Goal: Navigation & Orientation: Go to known website

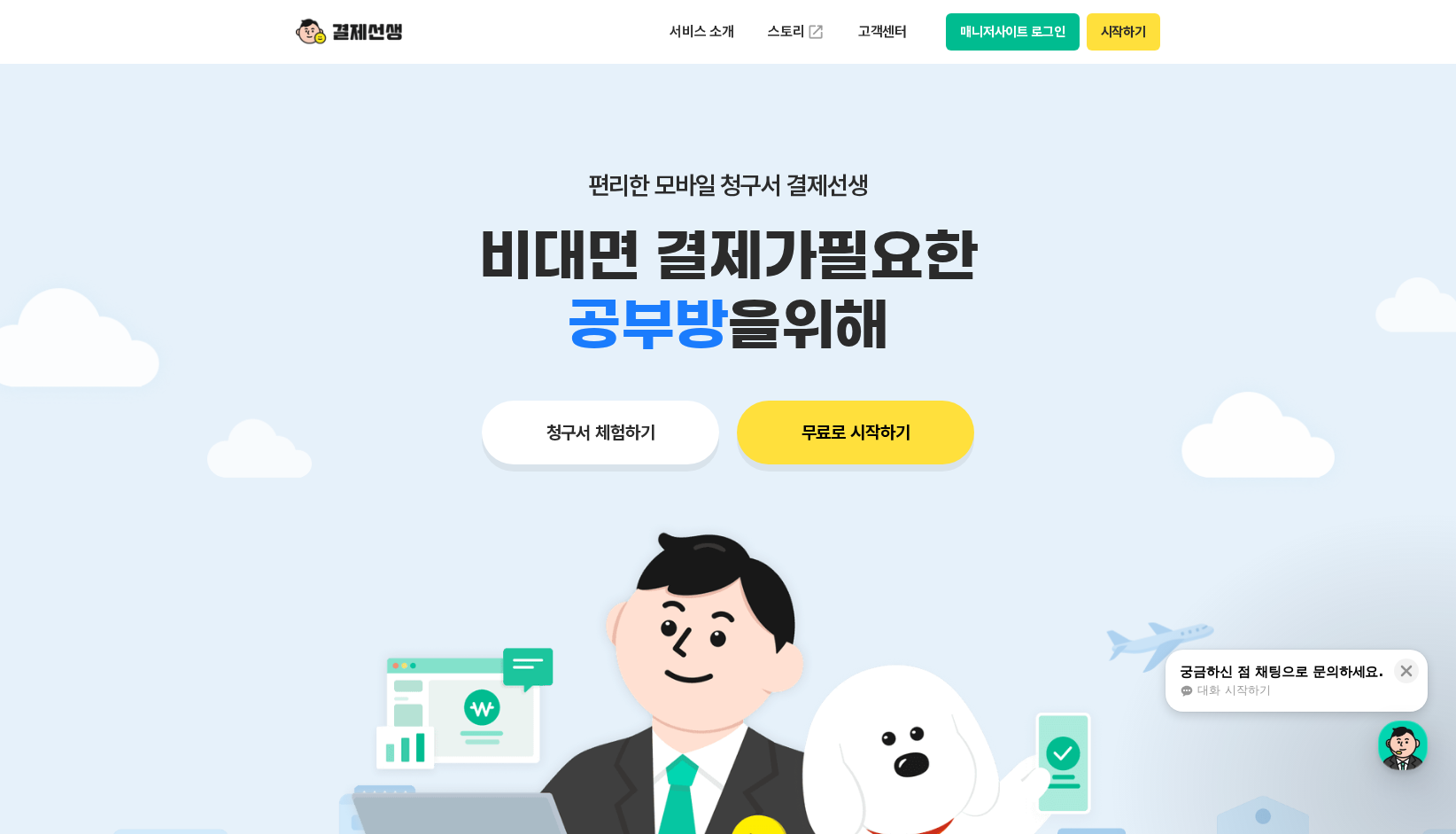
drag, startPoint x: 1005, startPoint y: 30, endPoint x: 989, endPoint y: 29, distance: 16.0
click at [997, 30] on button "매니저사이트 로그인" at bounding box center [1012, 32] width 134 height 37
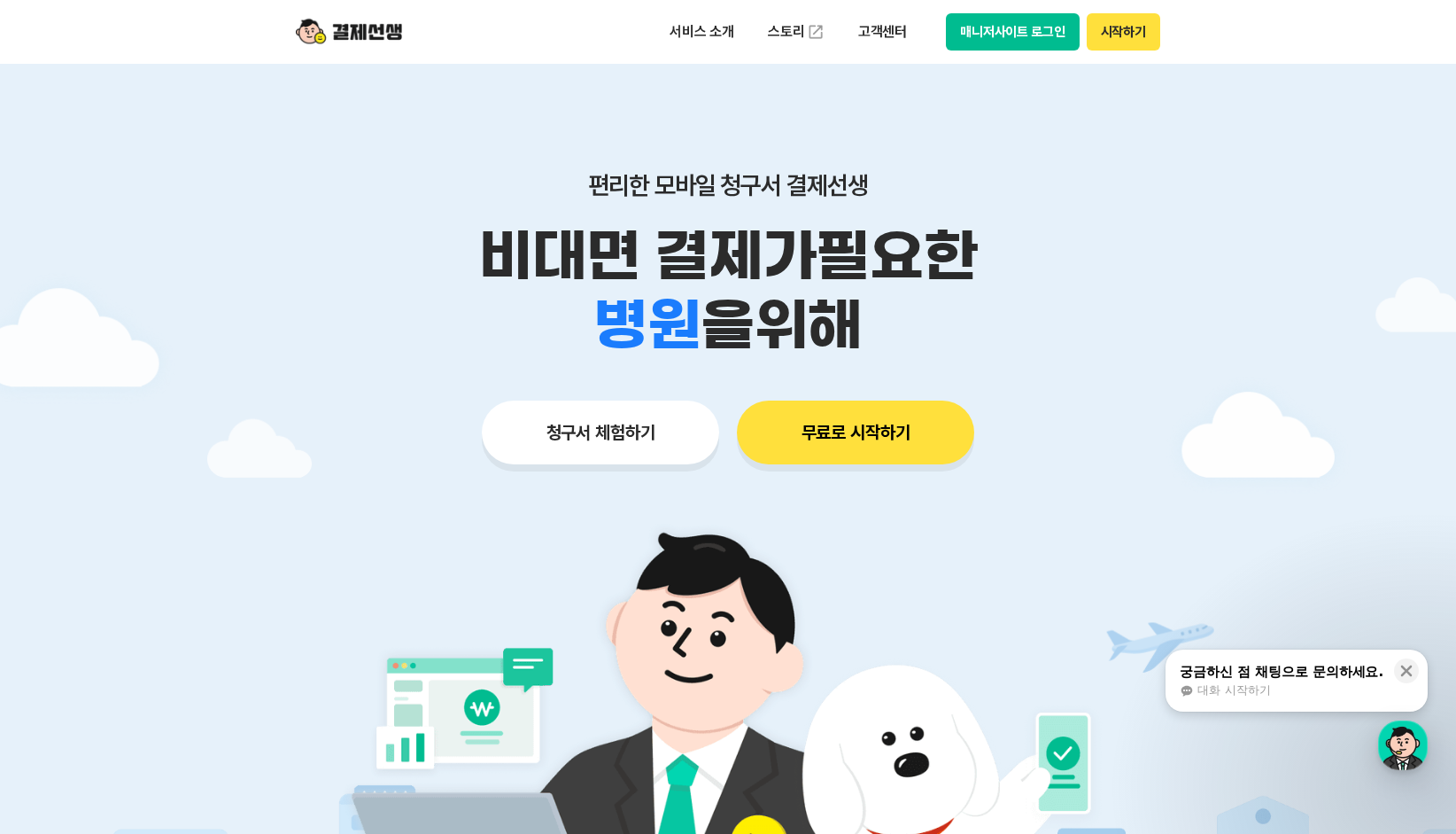
click at [1181, 154] on div at bounding box center [728, 531] width 1456 height 935
click at [1293, 118] on div at bounding box center [728, 531] width 1456 height 935
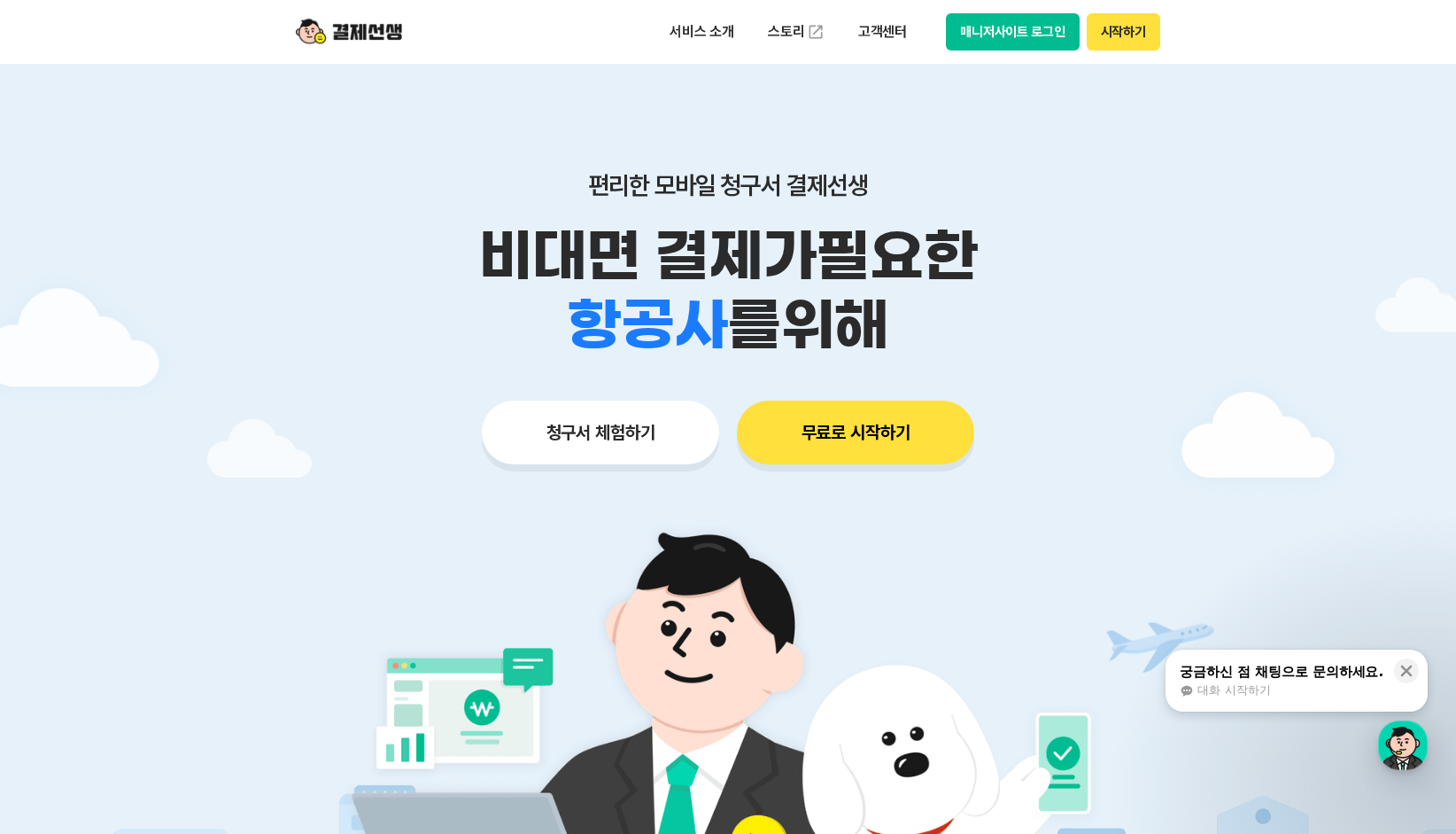
click at [997, 28] on button "매니저사이트 로그인" at bounding box center [1012, 32] width 134 height 37
